Goal: Task Accomplishment & Management: Manage account settings

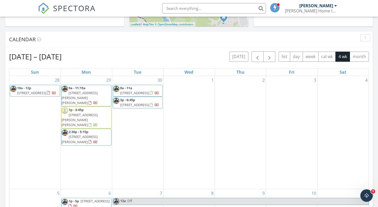
scroll to position [195, 0]
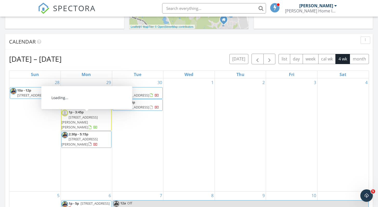
click at [74, 137] on span "[STREET_ADDRESS][PERSON_NAME]" at bounding box center [80, 142] width 36 height 10
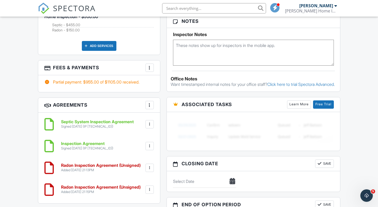
scroll to position [420, 0]
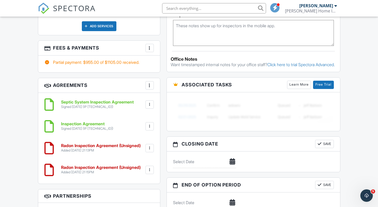
click at [150, 146] on div at bounding box center [149, 148] width 5 height 5
click at [136, 182] on li "Delete" at bounding box center [136, 188] width 30 height 13
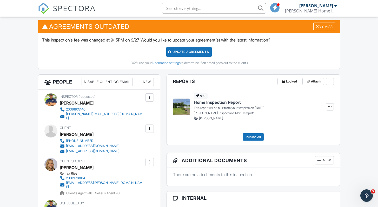
scroll to position [130, 0]
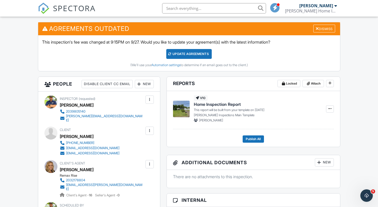
click at [197, 56] on div "Update Agreements" at bounding box center [189, 54] width 46 height 10
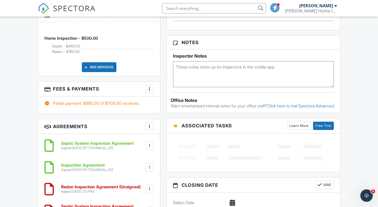
scroll to position [328, 0]
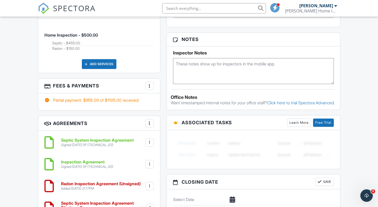
click at [151, 83] on div at bounding box center [149, 85] width 5 height 5
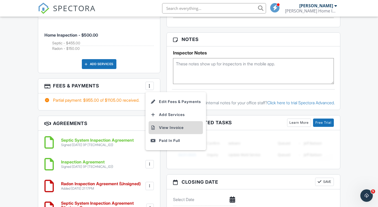
click at [168, 121] on li "View Invoice" at bounding box center [176, 127] width 54 height 13
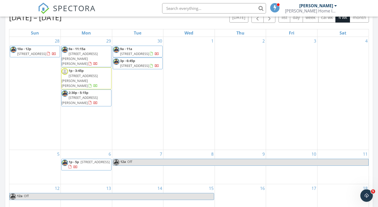
scroll to position [236, 0]
click at [260, 22] on button "button" at bounding box center [258, 18] width 12 height 11
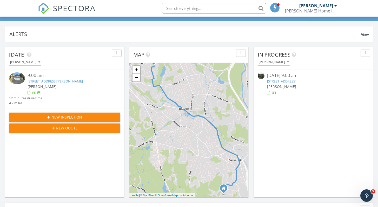
scroll to position [0, 0]
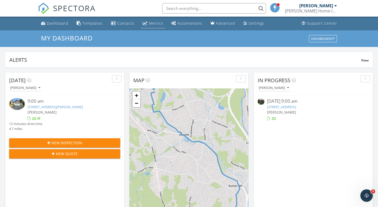
click at [154, 24] on div "Metrics" at bounding box center [156, 23] width 14 height 5
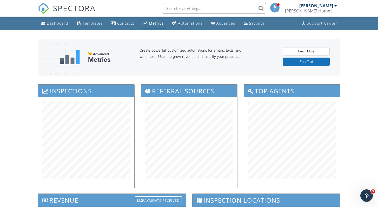
click at [337, 3] on div "[PERSON_NAME]" at bounding box center [319, 5] width 38 height 5
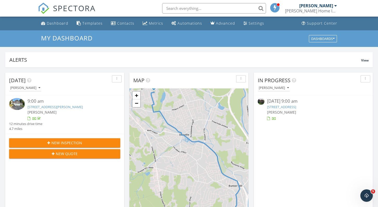
click at [336, 5] on div at bounding box center [336, 6] width 3 height 4
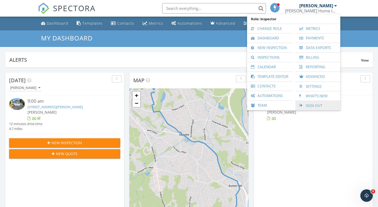
click at [314, 103] on link "Sign Out" at bounding box center [318, 105] width 40 height 9
